Goal: Obtain resource: Download file/media

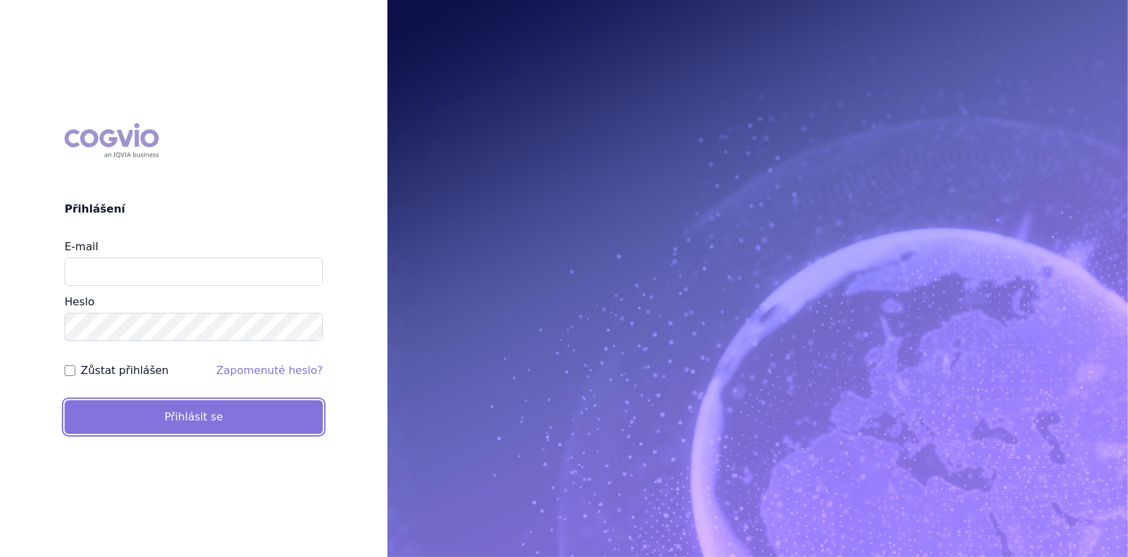
click at [213, 411] on button "Přihlásit se" at bounding box center [194, 417] width 258 height 34
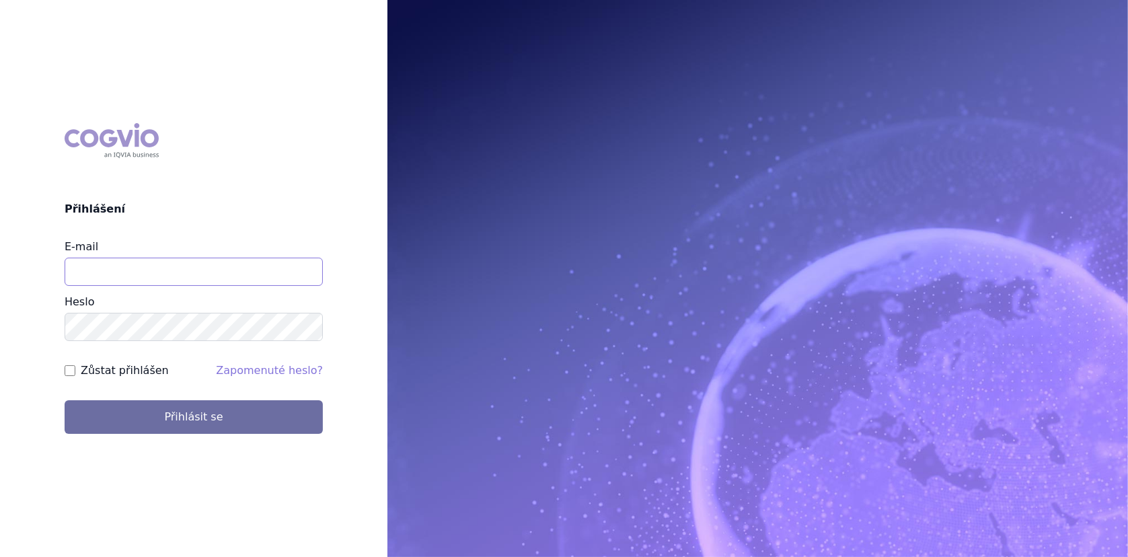
drag, startPoint x: 169, startPoint y: 276, endPoint x: 176, endPoint y: 266, distance: 12.1
click at [169, 276] on input "E-mail" at bounding box center [194, 272] width 258 height 28
type input "lenka.cerna@danone.com"
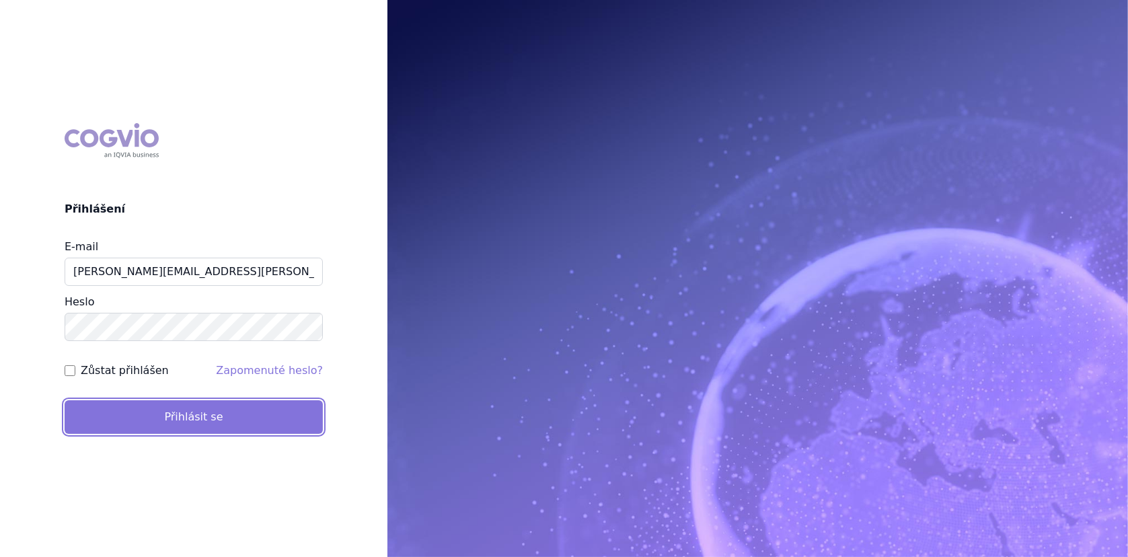
click at [181, 408] on button "Přihlásit se" at bounding box center [194, 417] width 258 height 34
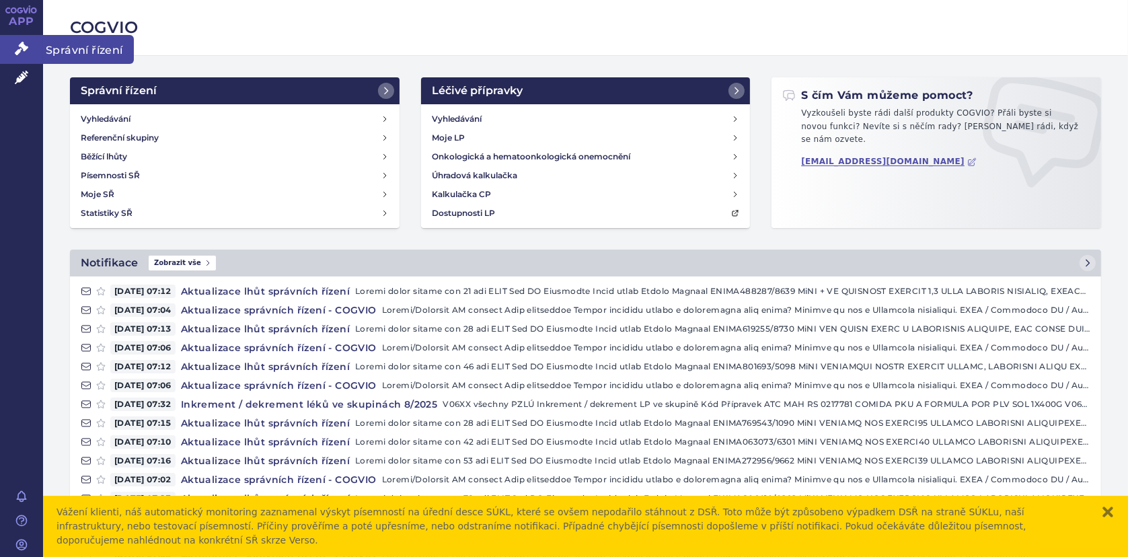
click at [20, 46] on icon at bounding box center [21, 48] width 13 height 13
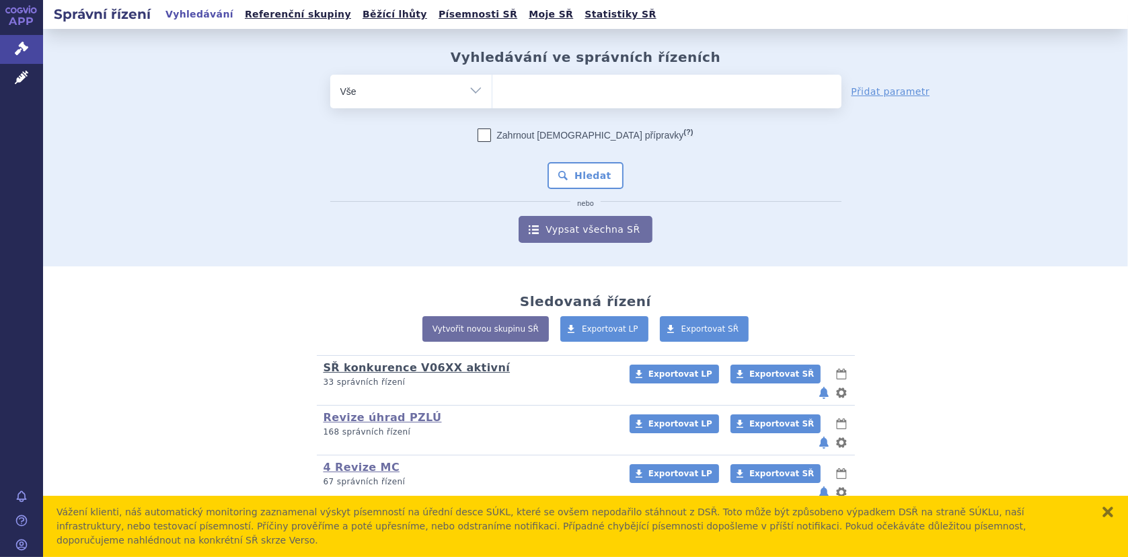
click at [386, 366] on link "SŘ konkurence V06XX aktivní" at bounding box center [416, 367] width 187 height 13
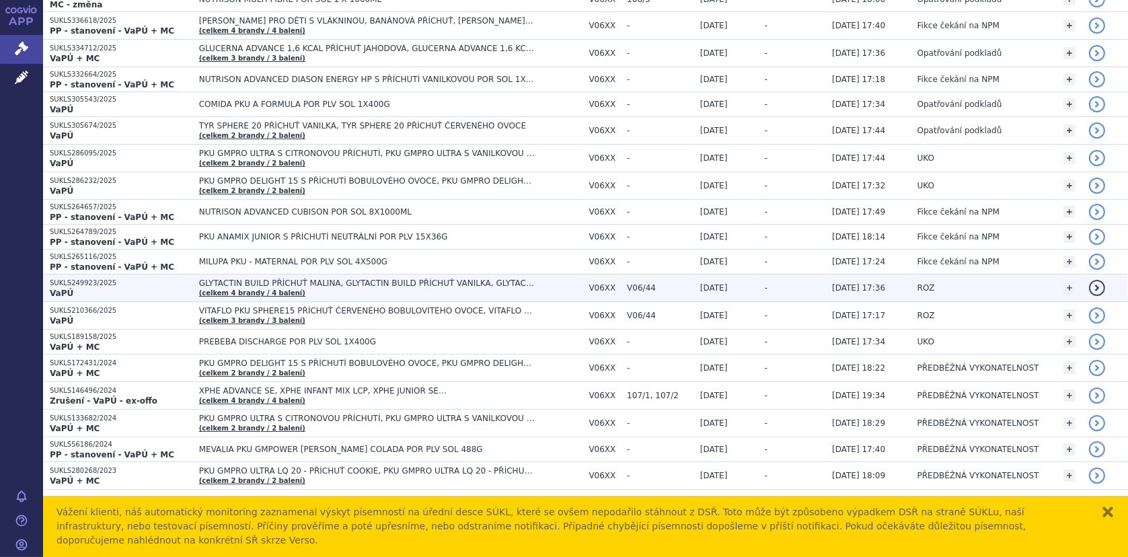
scroll to position [538, 0]
click at [268, 279] on span "GLYTACTIN BUILD PŘÍCHUŤ MALINA, GLYTACTIN BUILD PŘÍCHUŤ VANILKA, GLYTACTIN BUIL…" at bounding box center [367, 282] width 336 height 9
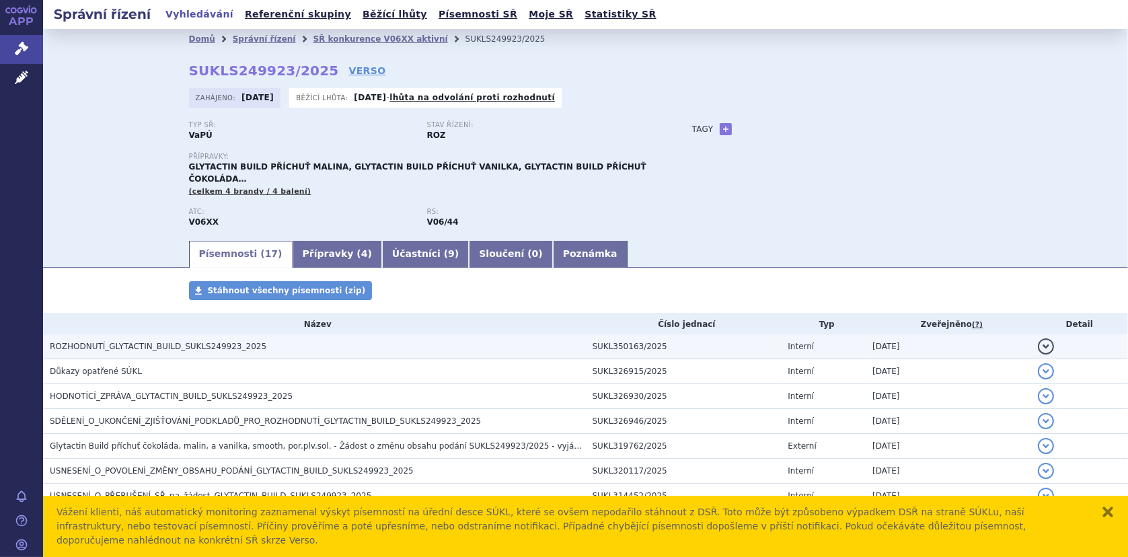
click at [167, 340] on h3 "ROZHODNUTÍ_GLYTACTIN_BUILD_SUKLS249923_2025" at bounding box center [318, 346] width 536 height 13
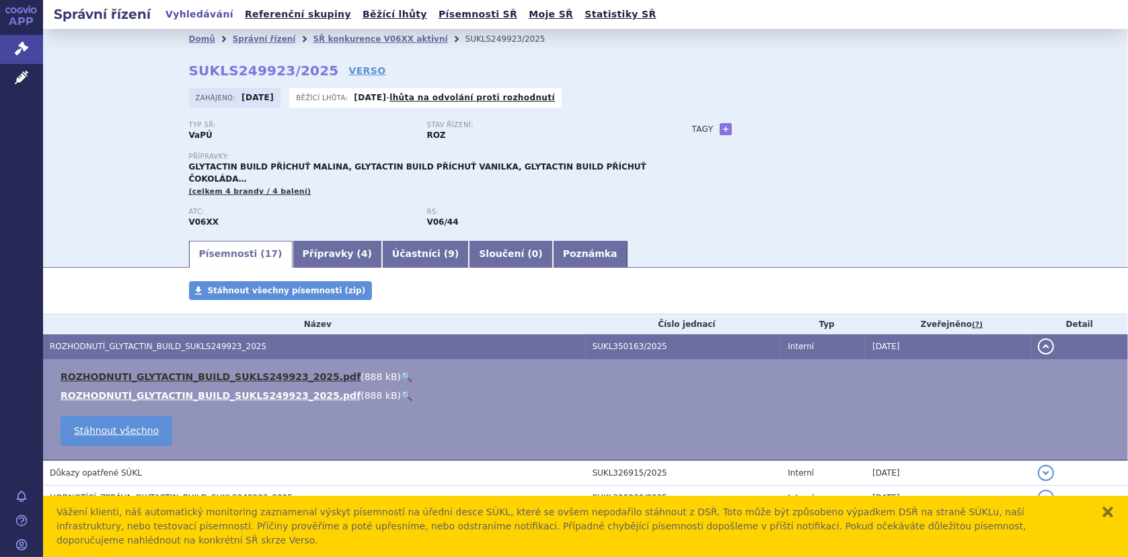
click at [210, 371] on link "ROZHODNUTI_GLYTACTIN_BUILD_SUKLS249923_2025.pdf" at bounding box center [211, 376] width 300 height 11
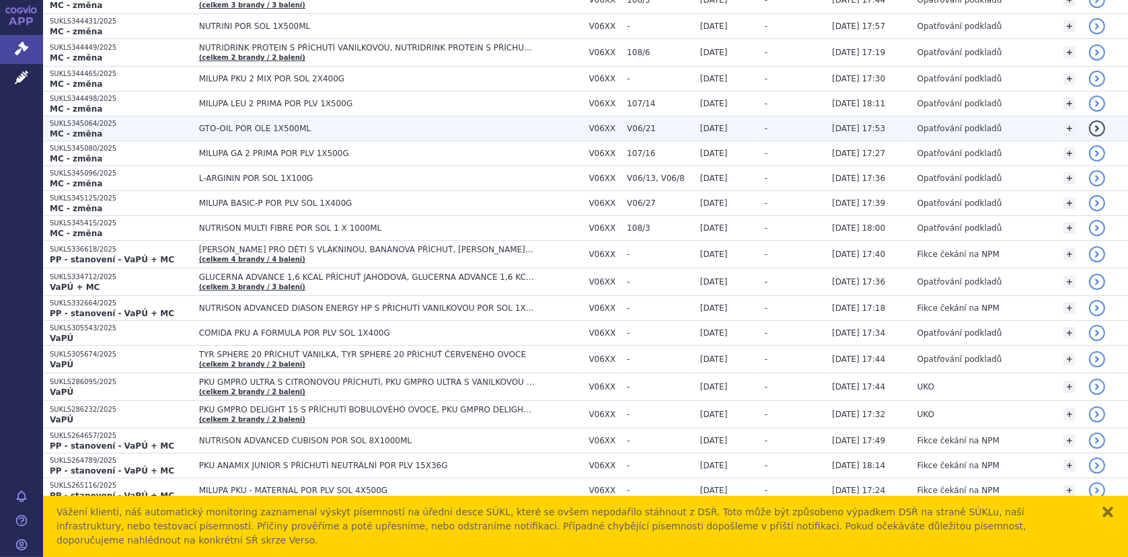
scroll to position [403, 0]
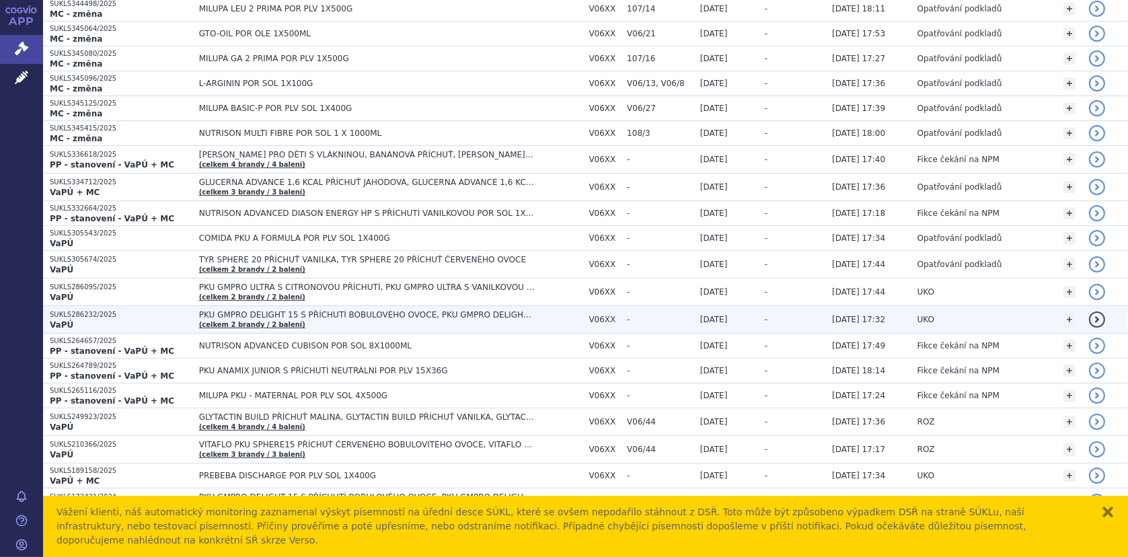
click at [291, 315] on span "PKU GMPRO DELIGHT 15 S PŘÍCHUTÍ BOBULOVÉHO OVOCE, PKU GMPRO DELIGHT 15 S PŘÍCHU…" at bounding box center [367, 314] width 336 height 9
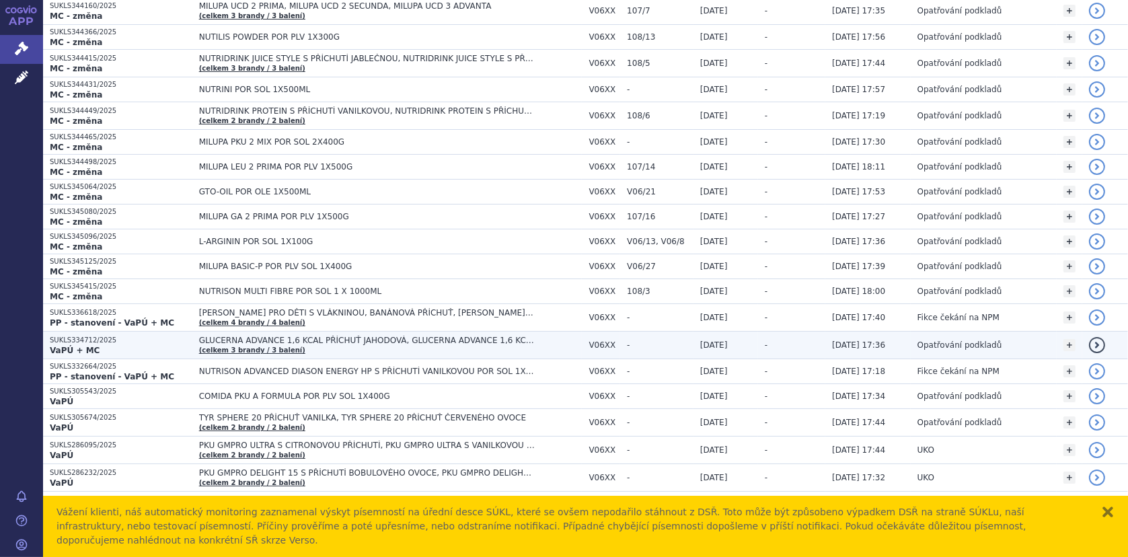
scroll to position [403, 0]
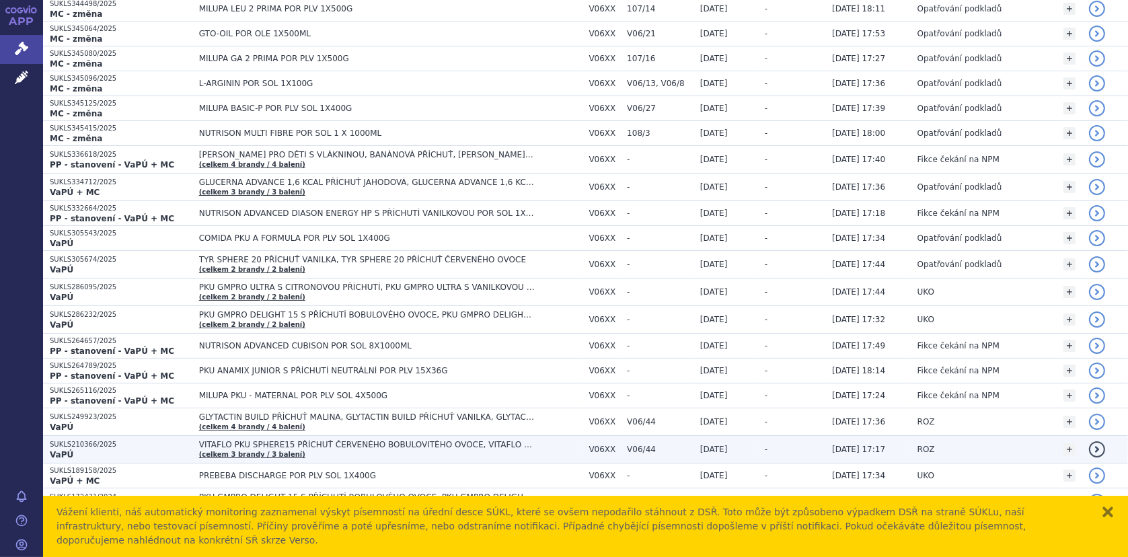
click at [276, 449] on td "VITAFLO PKU SPHERE15 PŘÍCHUŤ ČERVENÉHO BOBULOVITÉHO OVOCE, VITAFLO PKU SPHERE15…" at bounding box center [387, 450] width 390 height 28
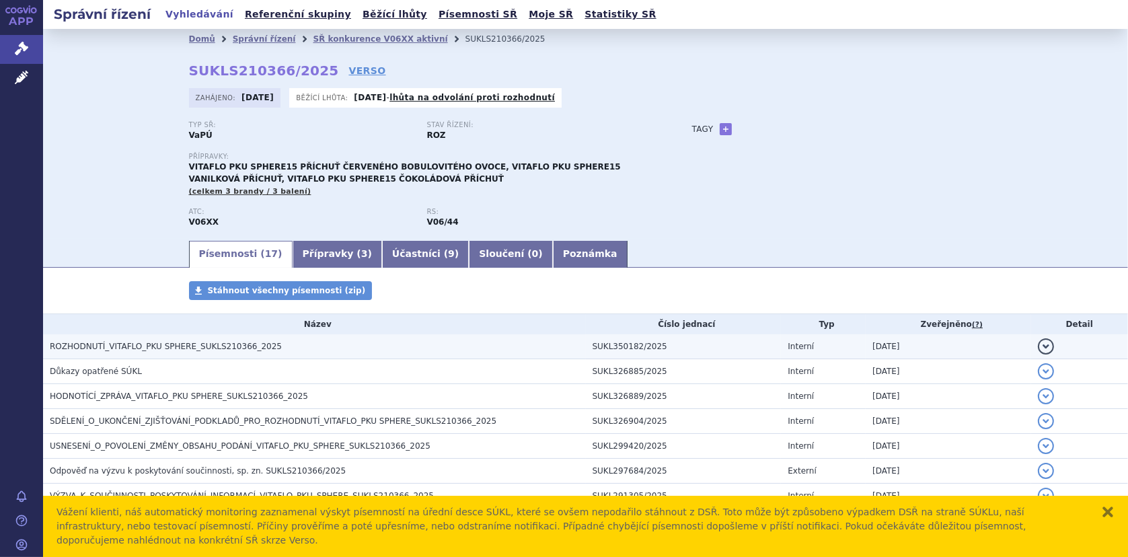
click at [153, 342] on span "ROZHODNUTÍ_VITAFLO_PKU SPHERE_SUKLS210366_2025" at bounding box center [166, 346] width 232 height 9
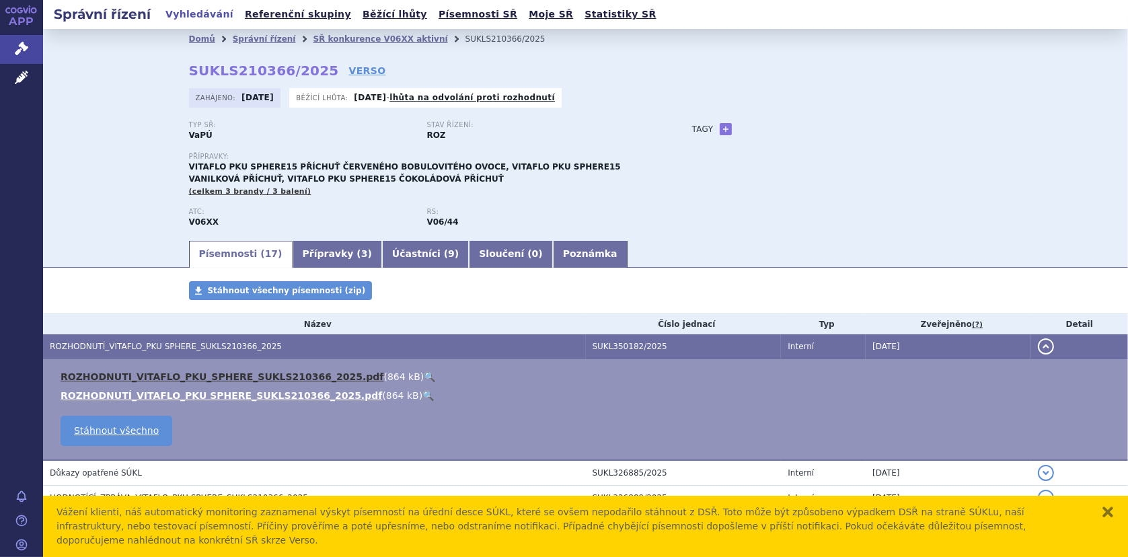
click at [193, 373] on link "ROZHODNUTI_VITAFLO_PKU_SPHERE_SUKLS210366_2025.pdf" at bounding box center [222, 376] width 323 height 11
